Goal: Task Accomplishment & Management: Manage account settings

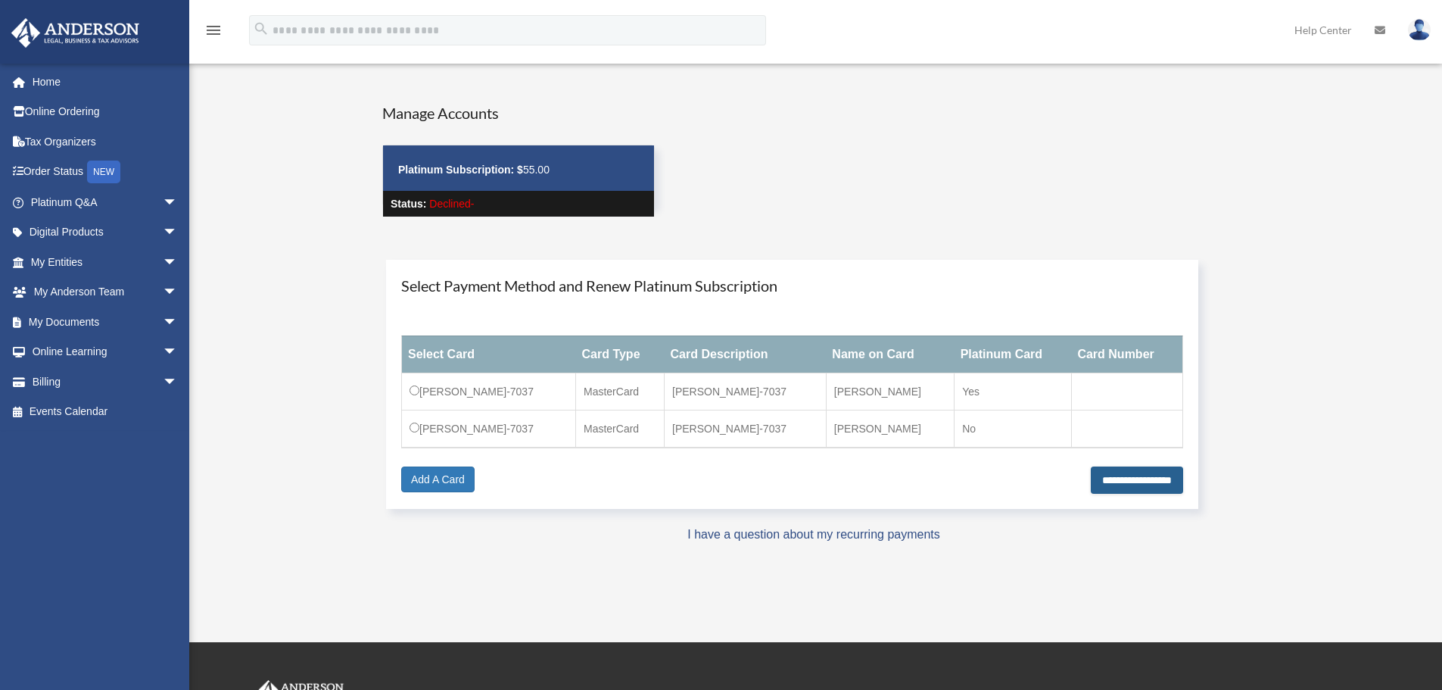
click at [1124, 485] on input "**********" at bounding box center [1137, 479] width 92 height 27
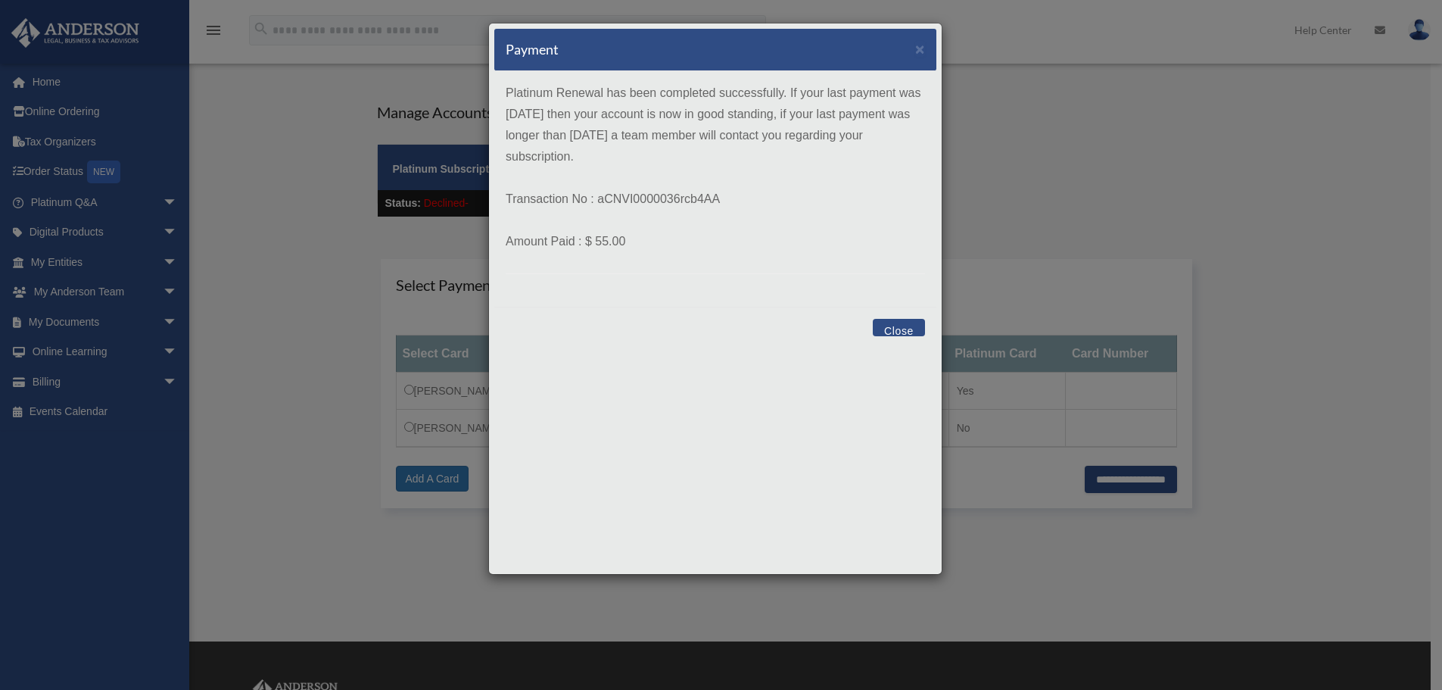
click at [904, 329] on button "Close" at bounding box center [899, 327] width 52 height 17
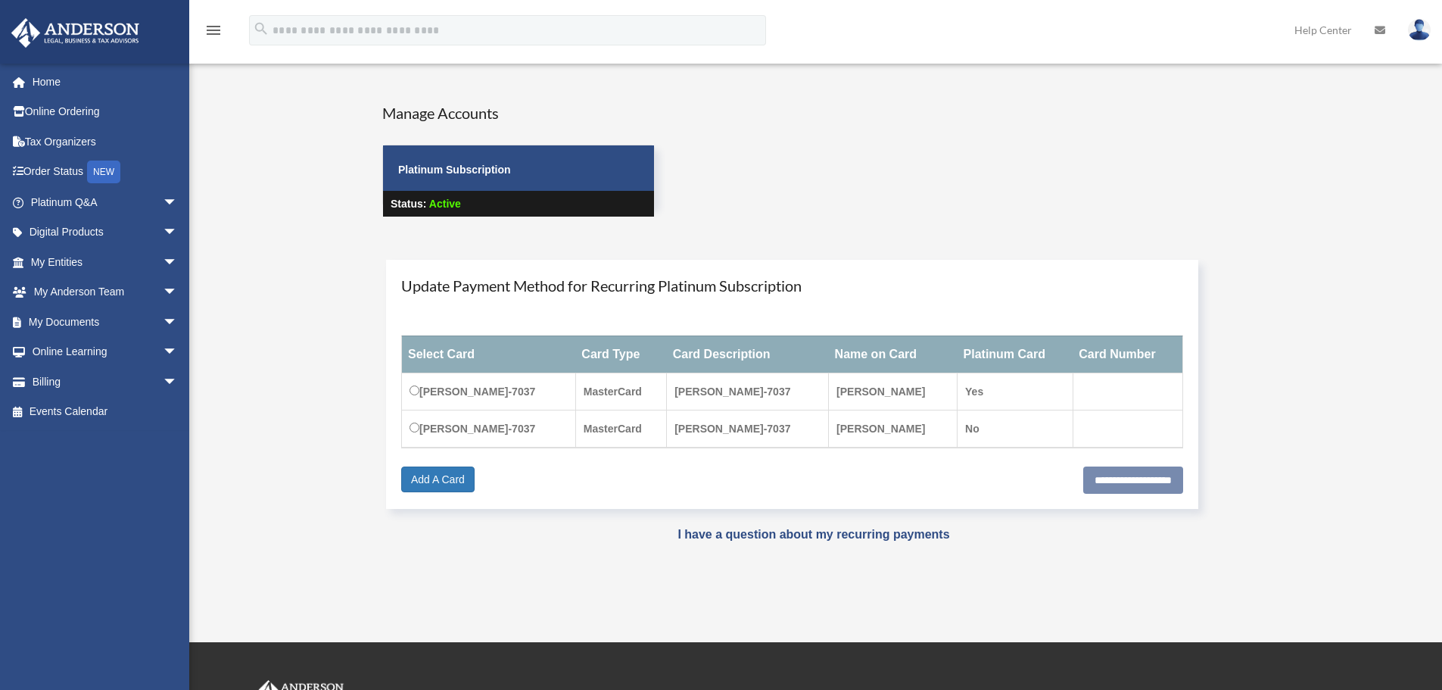
click at [1427, 31] on img at bounding box center [1419, 30] width 23 height 22
click at [1143, 132] on link "Logout" at bounding box center [1192, 132] width 151 height 31
